Goal: Task Accomplishment & Management: Use online tool/utility

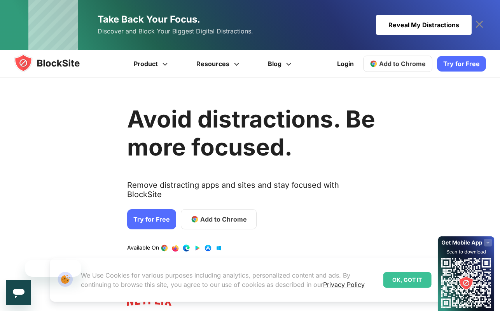
click at [457, 63] on link "Try for Free" at bounding box center [461, 64] width 49 height 16
click at [414, 67] on span "Add to Chrome" at bounding box center [402, 64] width 47 height 8
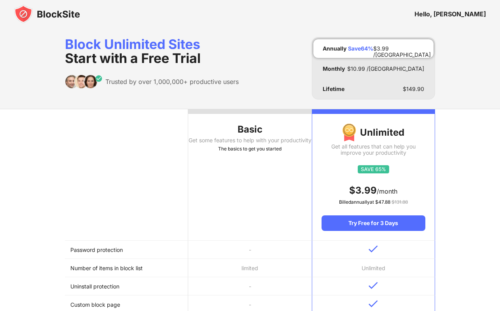
click at [290, 112] on div at bounding box center [249, 111] width 123 height 5
click at [233, 175] on th "Basic Get some features to help with your productivity The basics to get you st…" at bounding box center [249, 174] width 123 height 131
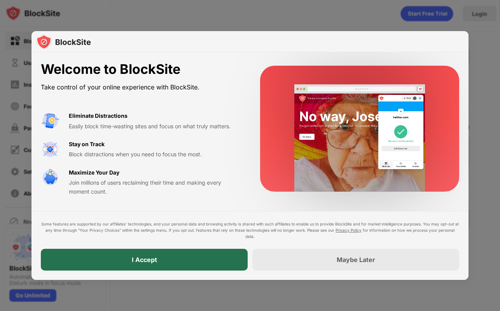
click at [197, 266] on div "I Accept" at bounding box center [144, 260] width 207 height 22
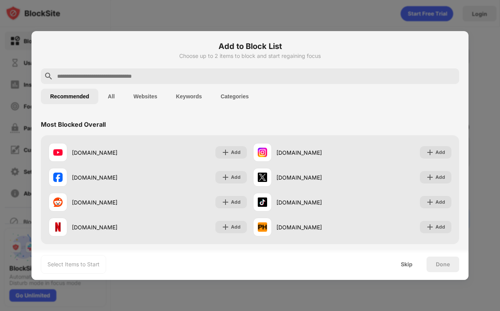
click at [126, 74] on input "text" at bounding box center [256, 76] width 400 height 9
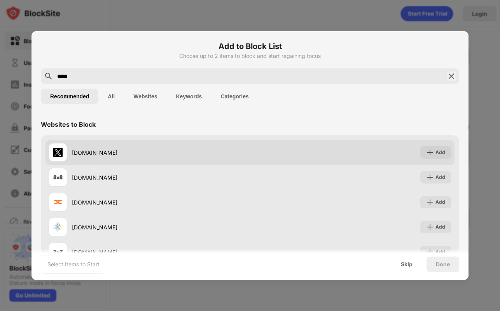
type input "*****"
click at [82, 150] on div "x.com" at bounding box center [161, 153] width 178 height 8
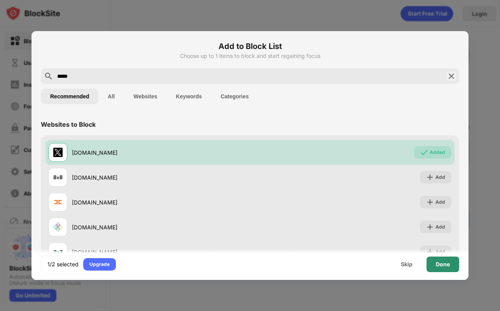
click at [435, 265] on div "Done" at bounding box center [443, 265] width 33 height 16
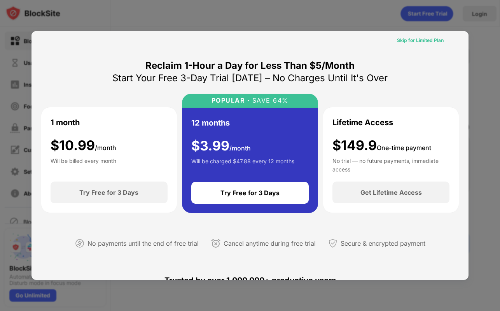
click at [403, 41] on div "Skip for Limited Plan" at bounding box center [420, 41] width 47 height 8
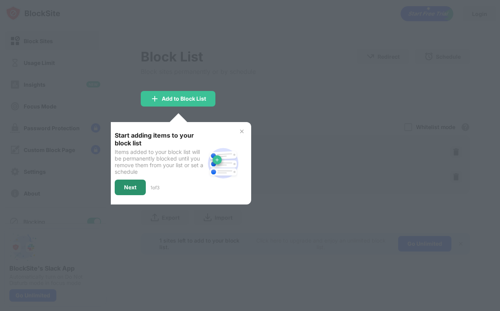
click at [128, 186] on div "Next" at bounding box center [130, 187] width 12 height 6
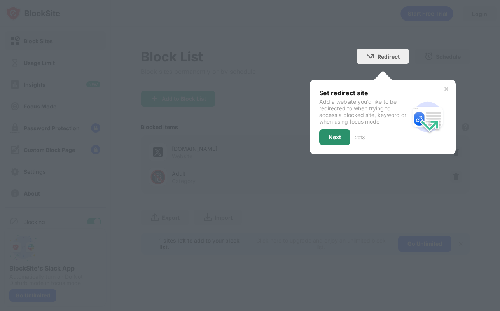
click at [342, 137] on div "Next" at bounding box center [334, 138] width 31 height 16
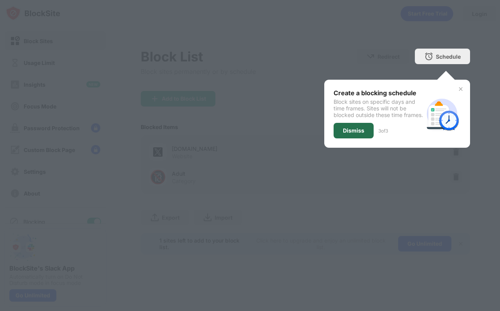
click at [347, 134] on div "Dismiss" at bounding box center [353, 131] width 21 height 6
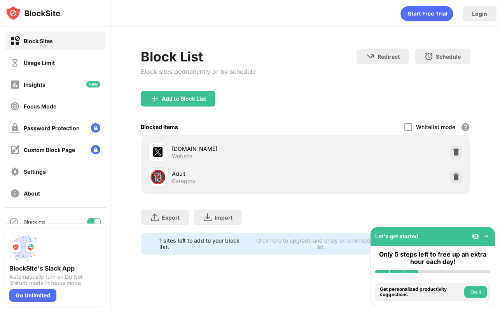
click at [485, 236] on img at bounding box center [487, 237] width 8 height 8
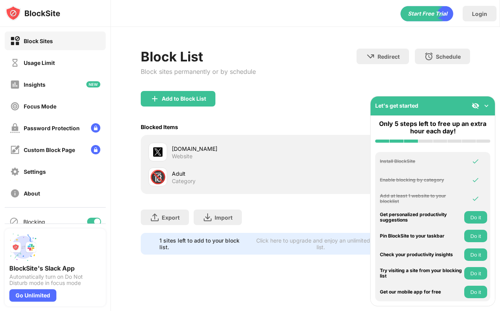
click at [486, 107] on img at bounding box center [487, 106] width 8 height 8
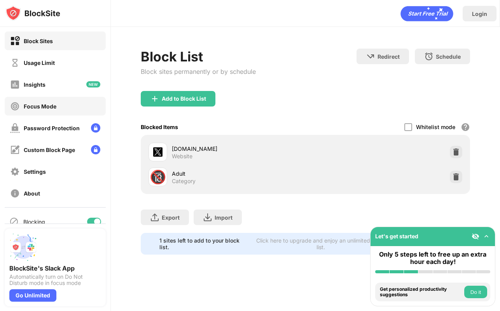
click at [48, 115] on div "Focus Mode" at bounding box center [55, 106] width 101 height 19
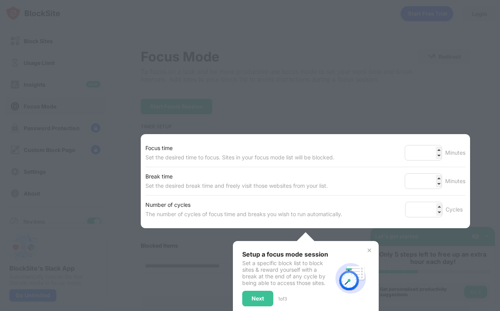
click at [265, 100] on div at bounding box center [250, 155] width 500 height 311
click at [254, 303] on div "Next" at bounding box center [257, 299] width 31 height 16
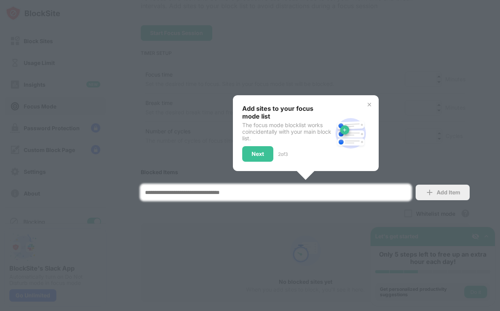
scroll to position [124, 0]
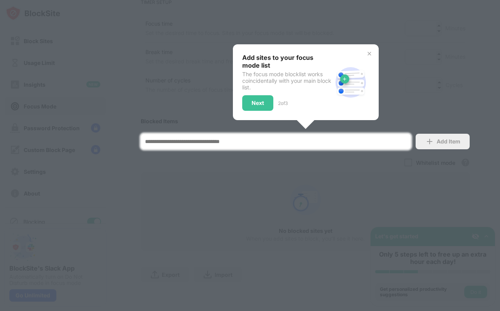
click at [247, 142] on input at bounding box center [276, 142] width 270 height 16
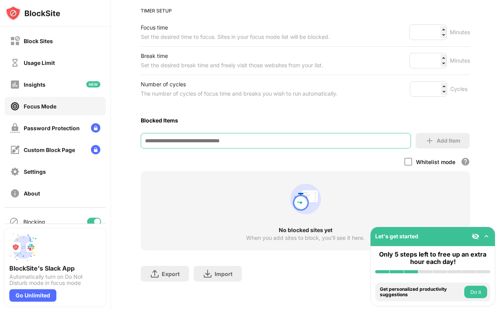
scroll to position [115, 0]
type input "*********"
click at [435, 141] on div "Add Item" at bounding box center [443, 142] width 54 height 16
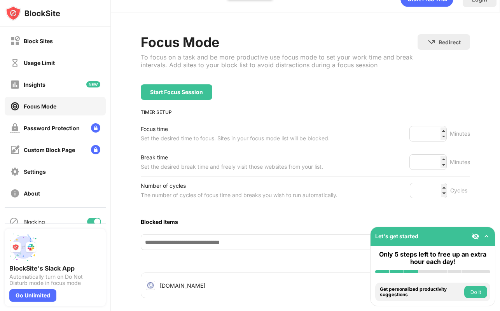
scroll to position [0, 0]
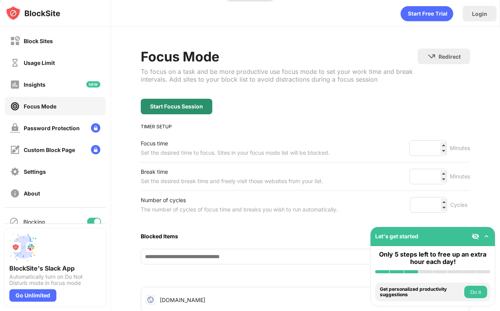
click at [194, 100] on div "Start Focus Session" at bounding box center [177, 107] width 72 height 16
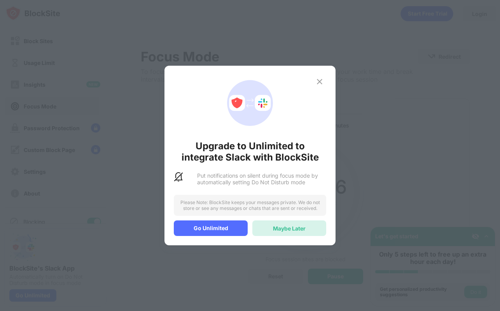
click at [270, 233] on div "Maybe Later" at bounding box center [289, 229] width 74 height 16
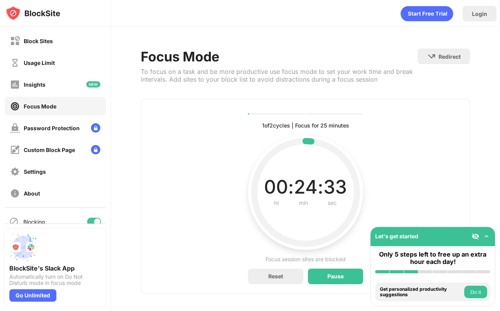
scroll to position [4, 0]
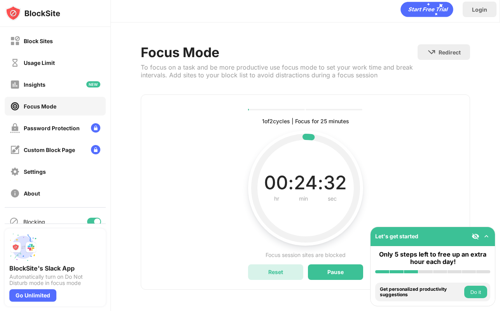
click at [274, 271] on div "Reset" at bounding box center [275, 272] width 15 height 7
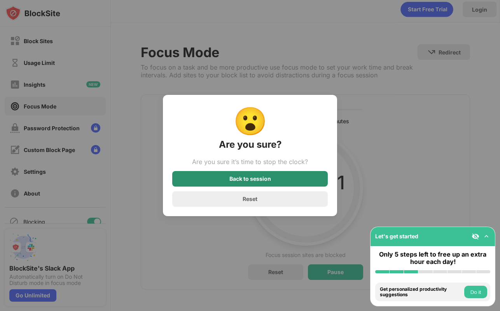
click at [219, 183] on div "Back to session" at bounding box center [250, 179] width 156 height 16
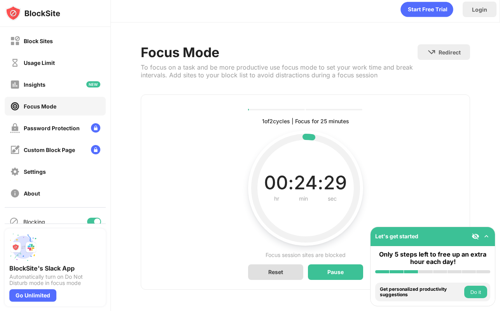
click at [283, 272] on div "Reset" at bounding box center [275, 273] width 55 height 16
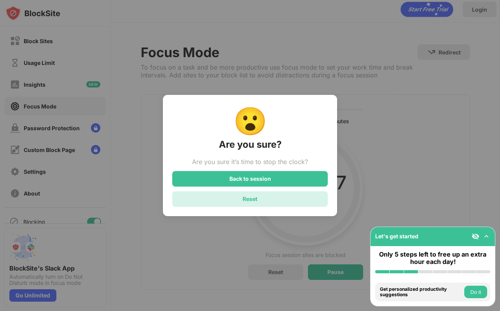
click at [226, 204] on div "Reset" at bounding box center [250, 199] width 156 height 16
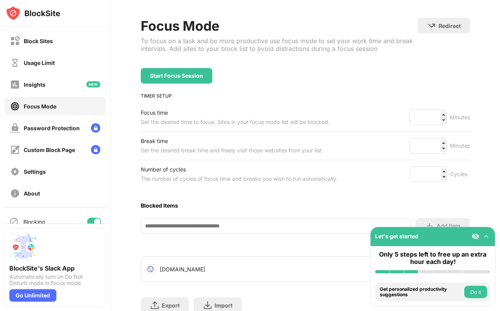
scroll to position [61, 0]
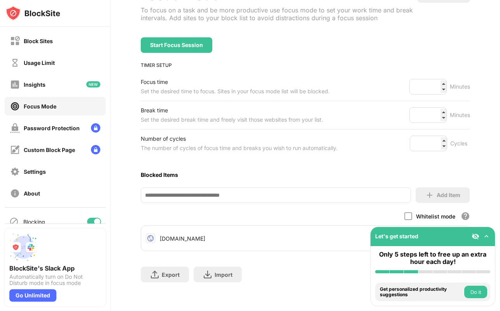
click at [480, 286] on button "Do it" at bounding box center [476, 292] width 23 height 12
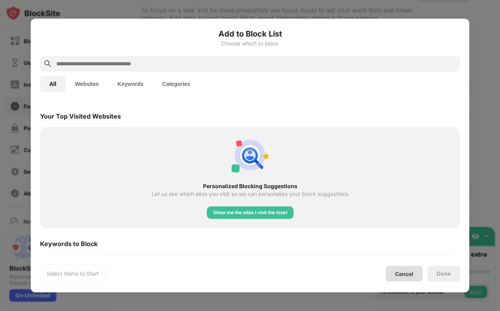
scroll to position [271, 0]
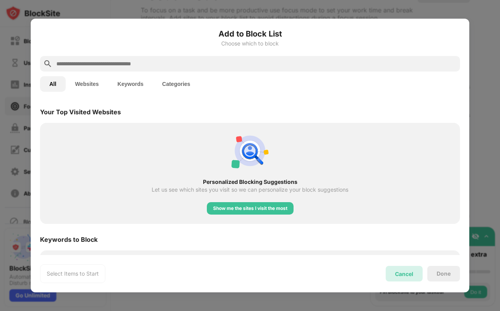
click at [392, 275] on div "Cancel" at bounding box center [404, 274] width 37 height 16
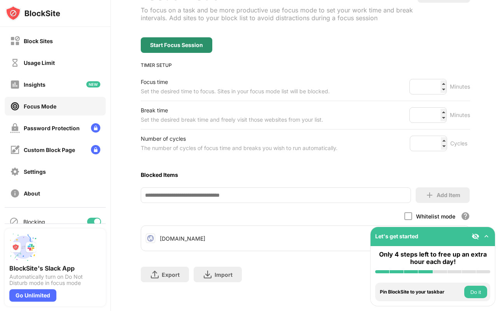
click at [196, 47] on div "Start Focus Session" at bounding box center [176, 45] width 53 height 6
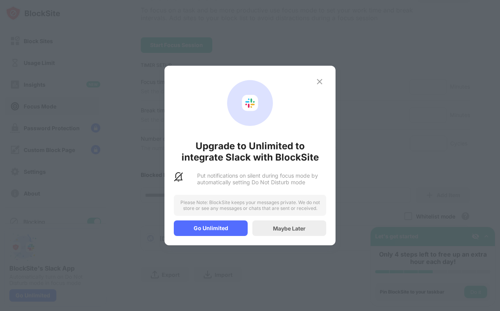
scroll to position [4, 0]
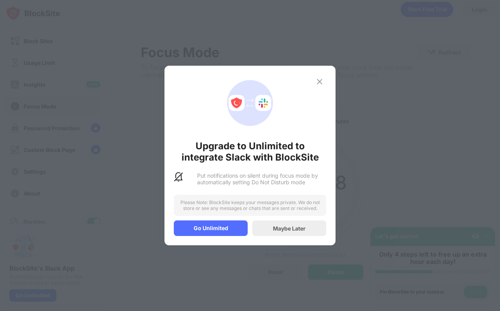
click at [317, 79] on img at bounding box center [319, 81] width 9 height 9
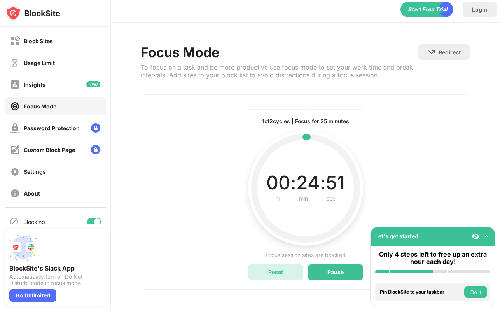
click at [287, 272] on div "Reset" at bounding box center [275, 273] width 55 height 16
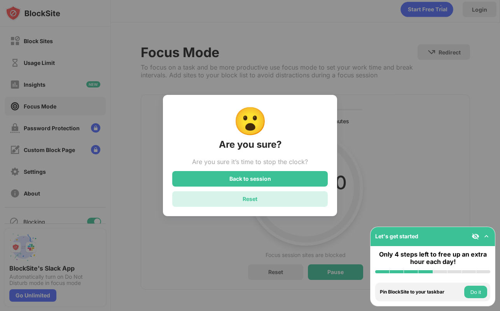
click at [266, 202] on div "Reset" at bounding box center [250, 199] width 156 height 16
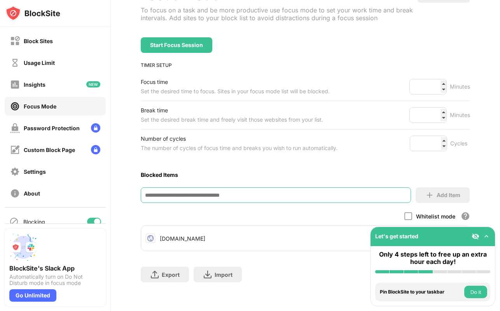
click at [243, 198] on input at bounding box center [276, 196] width 270 height 16
type input "**********"
click at [432, 194] on img at bounding box center [429, 195] width 9 height 9
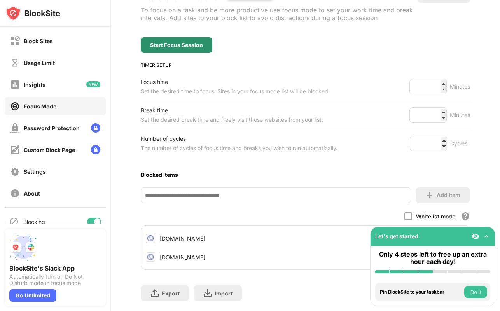
click at [154, 48] on div "Start Focus Session" at bounding box center [177, 45] width 72 height 16
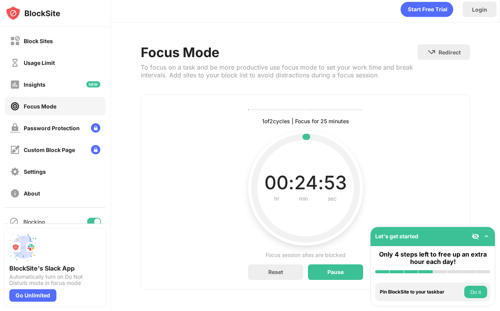
scroll to position [0, 0]
